Goal: Task Accomplishment & Management: Use online tool/utility

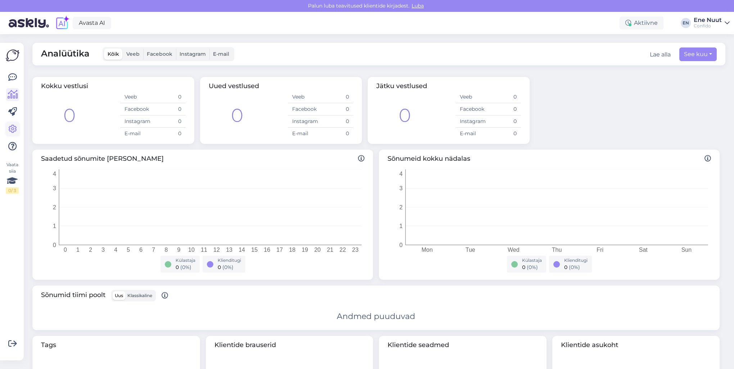
click at [7, 130] on link at bounding box center [12, 129] width 13 height 13
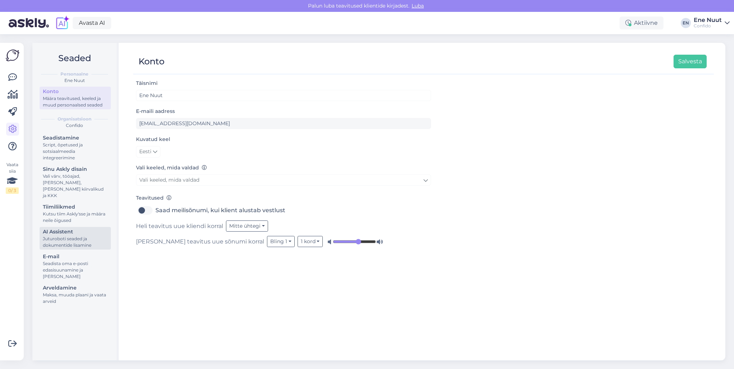
click at [49, 228] on div "AI Assistent" at bounding box center [75, 232] width 65 height 8
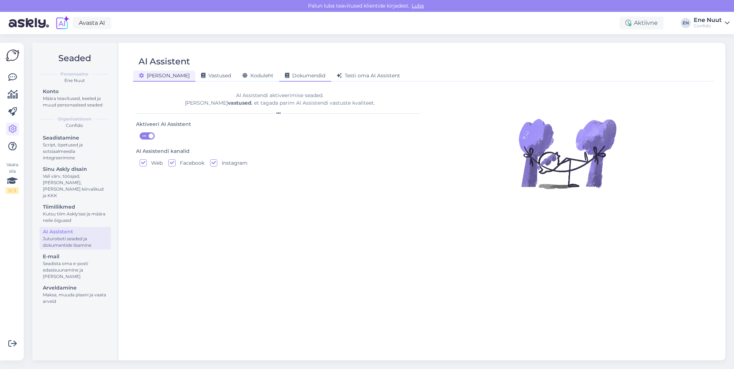
click at [288, 76] on span "Dokumendid" at bounding box center [305, 75] width 40 height 6
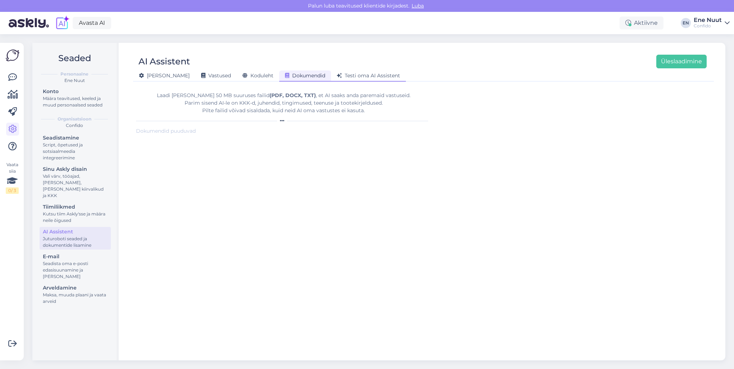
click at [339, 77] on span "Testi oma AI Assistent" at bounding box center [368, 75] width 63 height 6
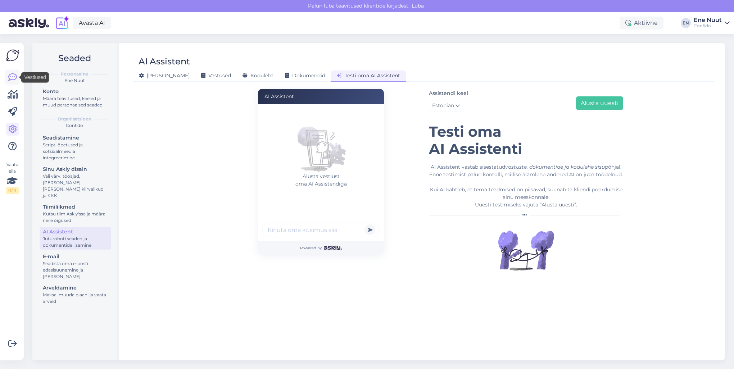
click at [17, 78] on link at bounding box center [12, 77] width 13 height 13
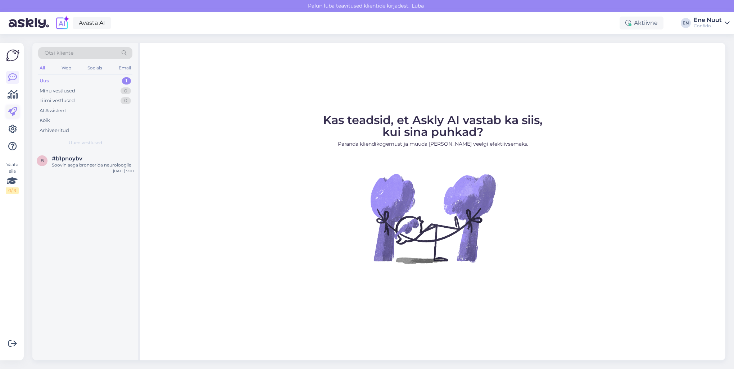
click at [12, 111] on icon at bounding box center [12, 112] width 9 height 9
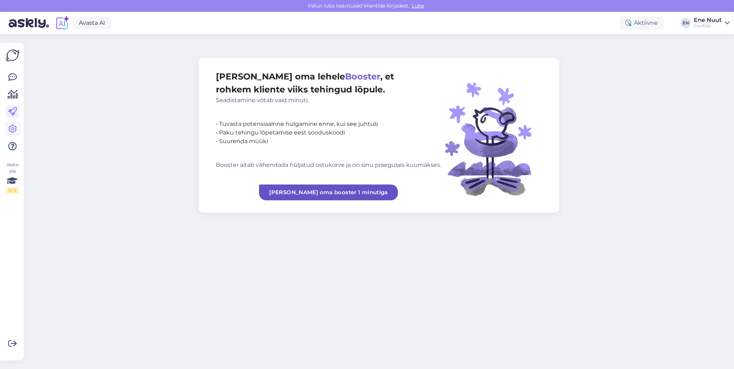
click at [16, 130] on icon at bounding box center [12, 129] width 9 height 9
